Goal: Task Accomplishment & Management: Use online tool/utility

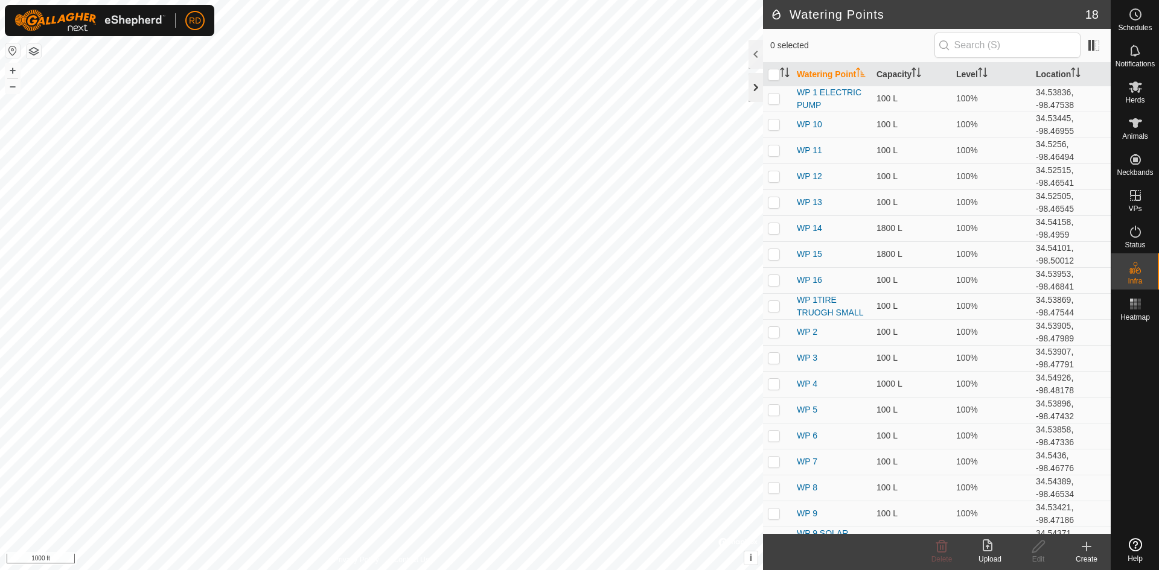
click at [756, 89] on div at bounding box center [756, 87] width 14 height 29
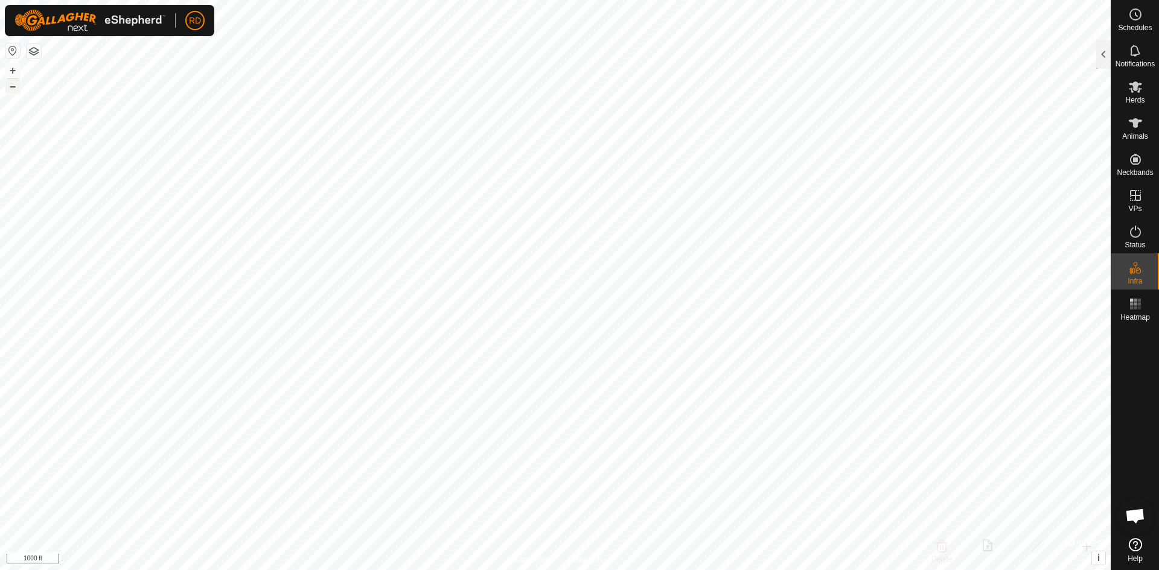
click at [7, 83] on button "–" at bounding box center [12, 86] width 14 height 14
click at [8, 85] on button "–" at bounding box center [12, 86] width 14 height 14
click at [8, 86] on button "–" at bounding box center [12, 86] width 14 height 14
click at [9, 86] on button "–" at bounding box center [12, 86] width 14 height 14
click at [12, 66] on button "+" at bounding box center [12, 70] width 14 height 14
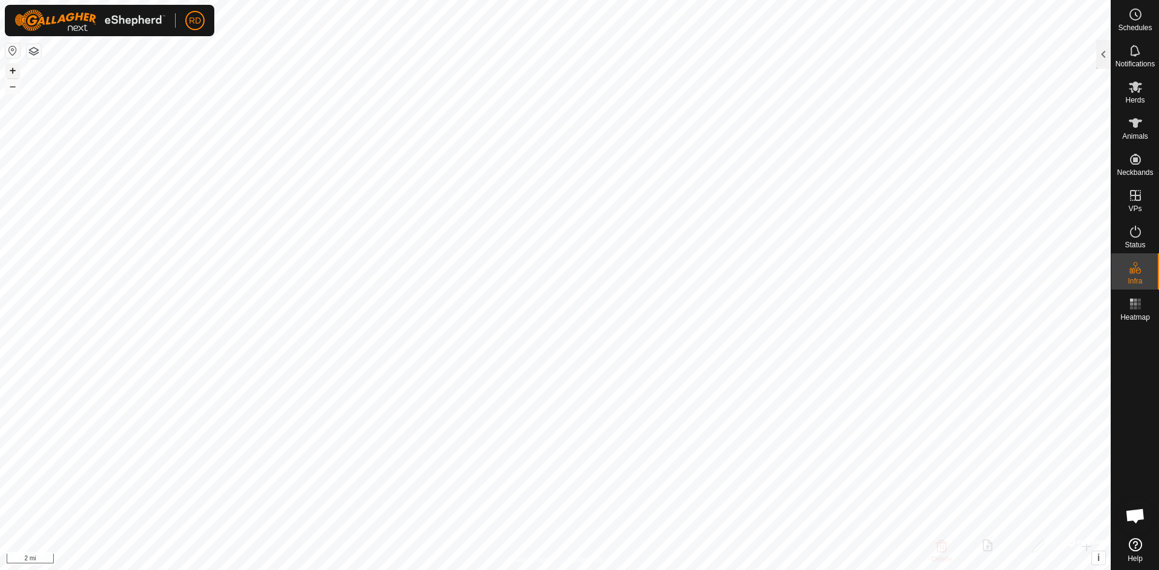
click at [12, 66] on button "+" at bounding box center [12, 70] width 14 height 14
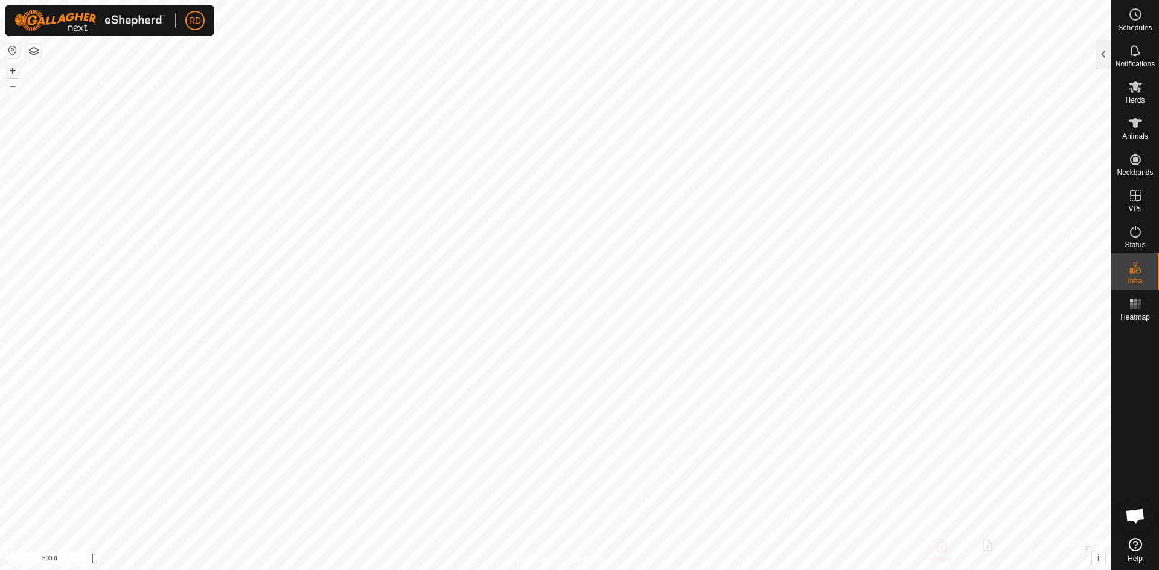
click at [12, 66] on button "+" at bounding box center [12, 70] width 14 height 14
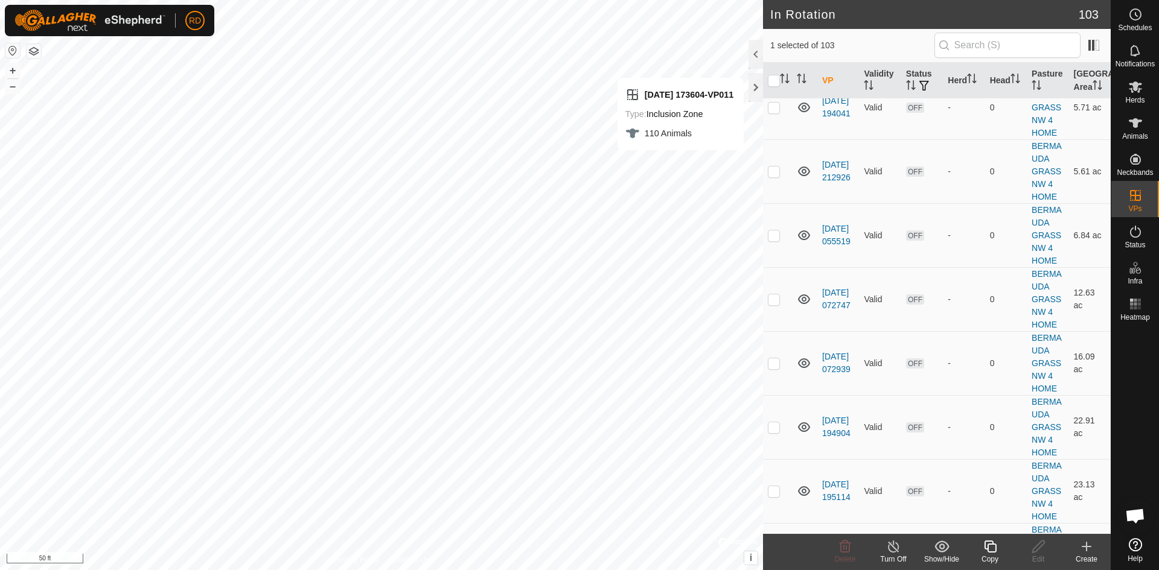
scroll to position [3404, 0]
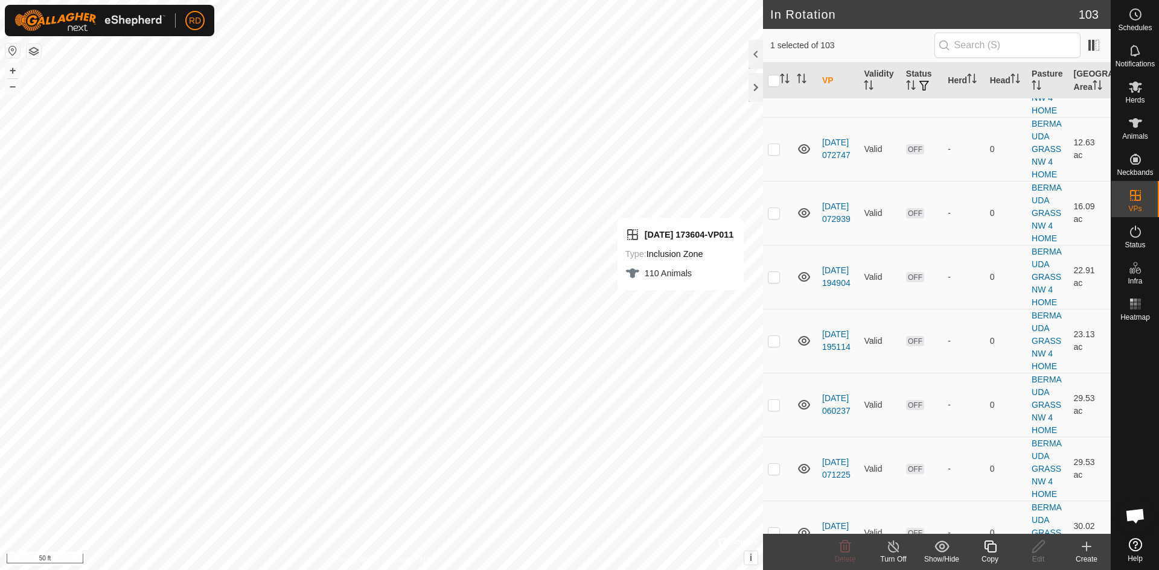
checkbox input "false"
click at [11, 83] on button "–" at bounding box center [12, 86] width 14 height 14
click at [10, 88] on button "–" at bounding box center [12, 86] width 14 height 14
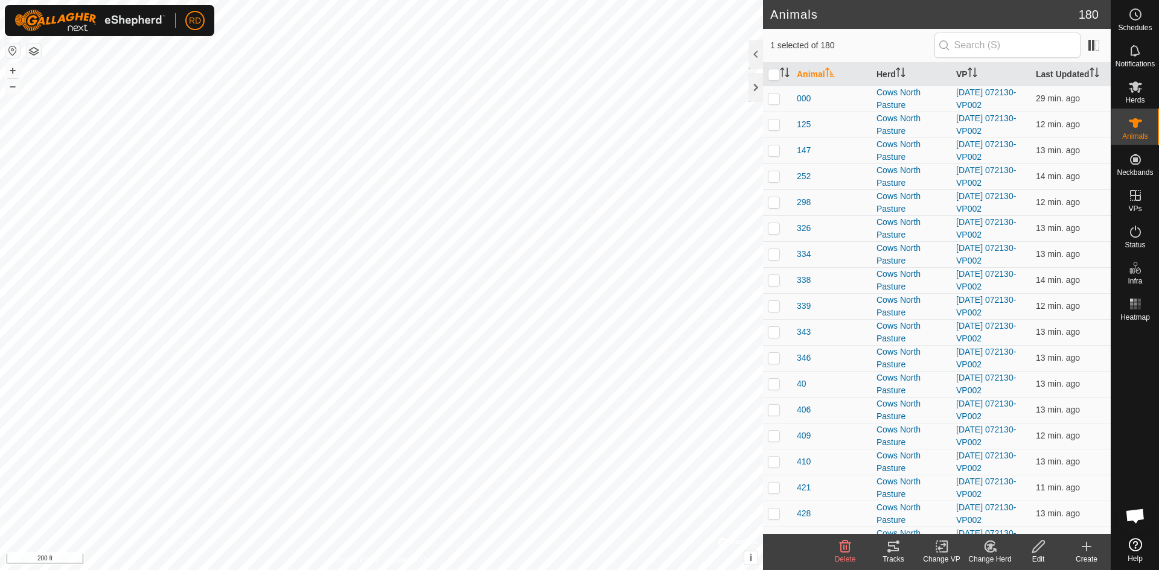
click at [898, 551] on icon at bounding box center [893, 547] width 11 height 10
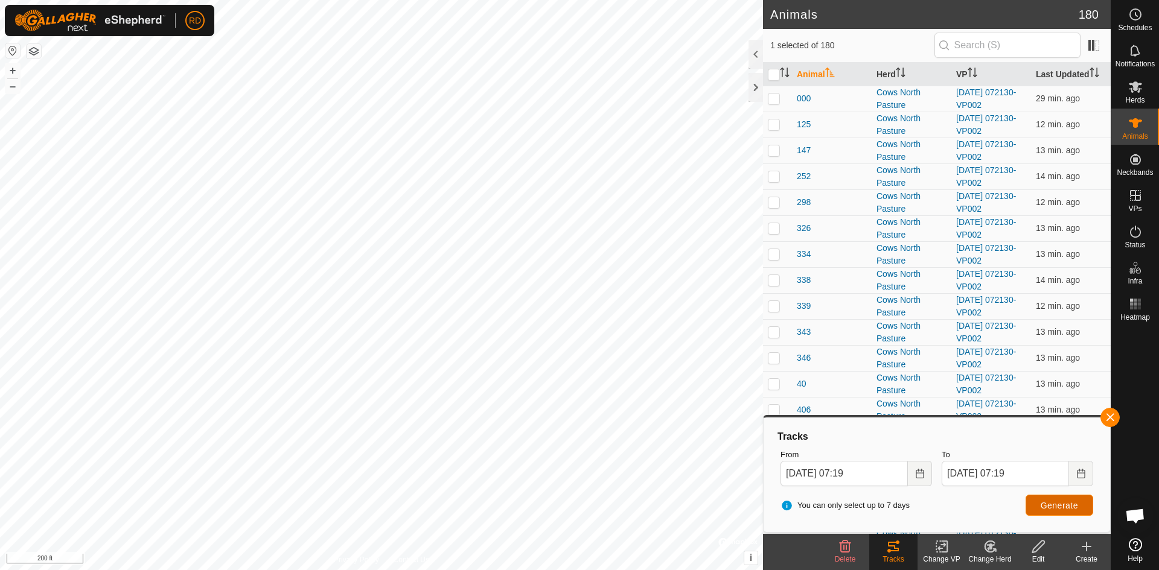
click at [1054, 503] on span "Generate" at bounding box center [1059, 506] width 37 height 10
click at [1112, 414] on button "button" at bounding box center [1110, 417] width 19 height 19
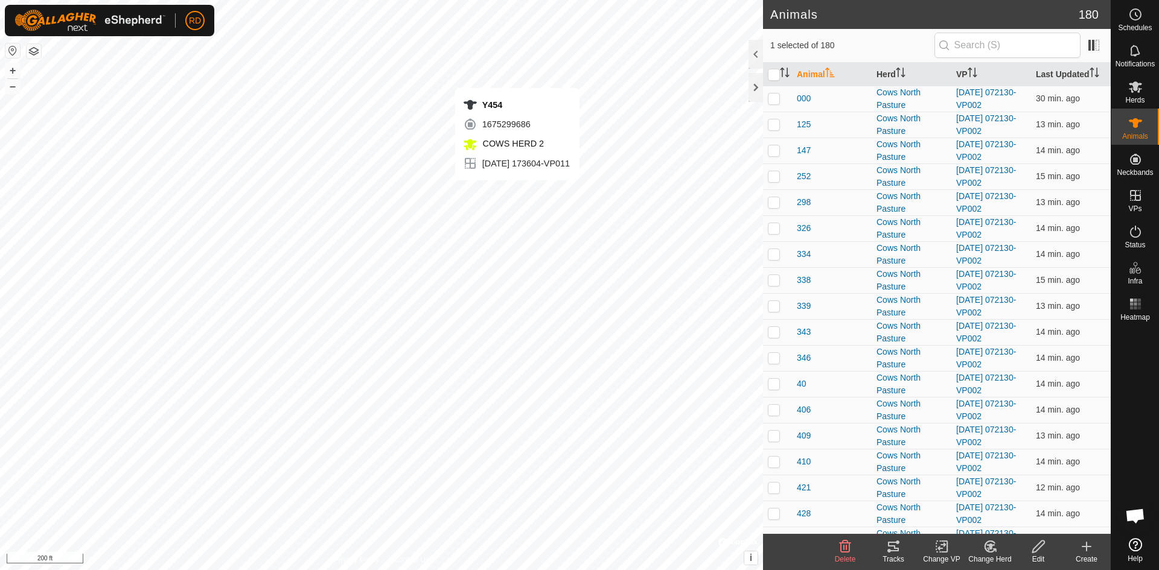
checkbox input "false"
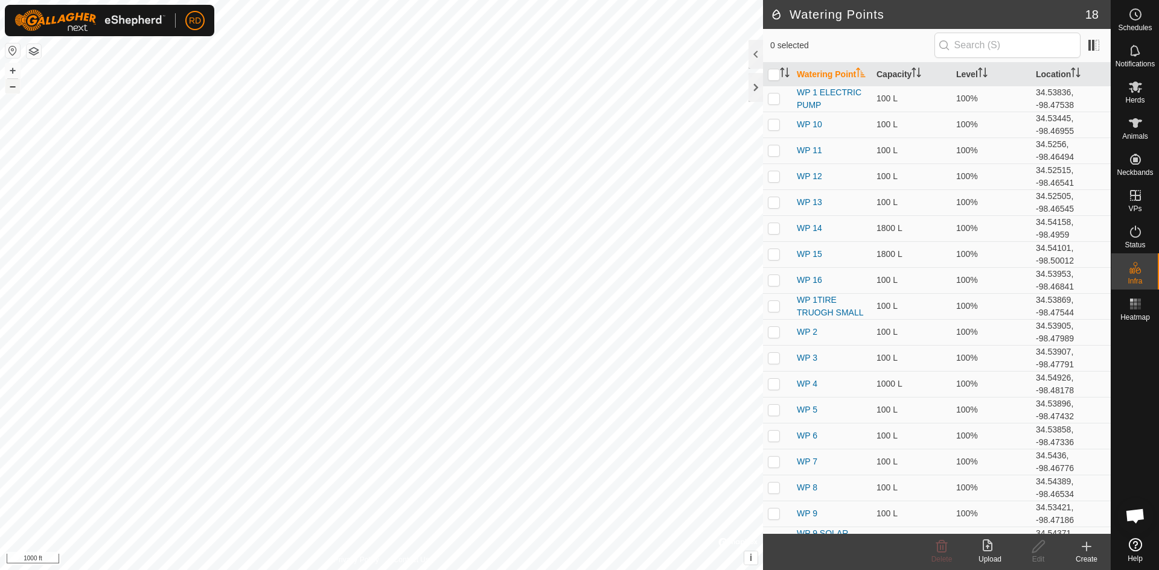
click at [7, 88] on button "–" at bounding box center [12, 86] width 14 height 14
click at [13, 71] on button "+" at bounding box center [12, 70] width 14 height 14
